Goal: Information Seeking & Learning: Check status

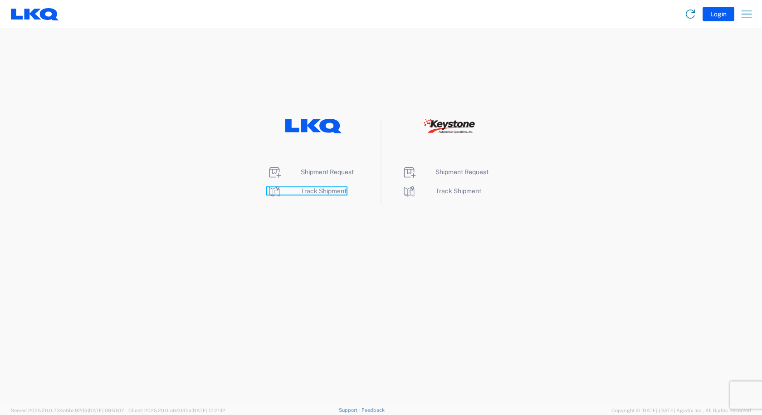
click at [321, 192] on span "Track Shipment" at bounding box center [324, 190] width 46 height 7
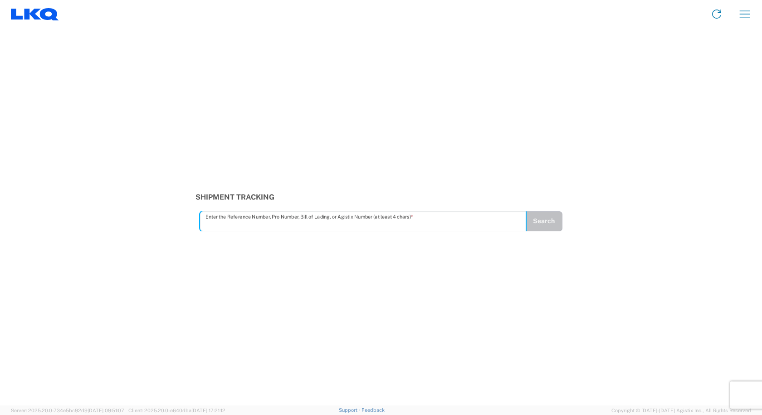
click at [260, 218] on input "text" at bounding box center [363, 221] width 315 height 16
type input "56804491"
click at [544, 226] on button "Search" at bounding box center [544, 221] width 37 height 20
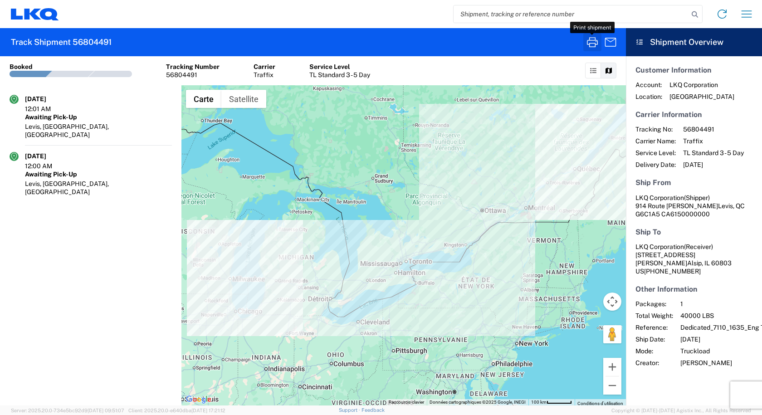
click at [590, 45] on icon "button" at bounding box center [592, 42] width 11 height 10
